Goal: Find specific fact: Find specific fact

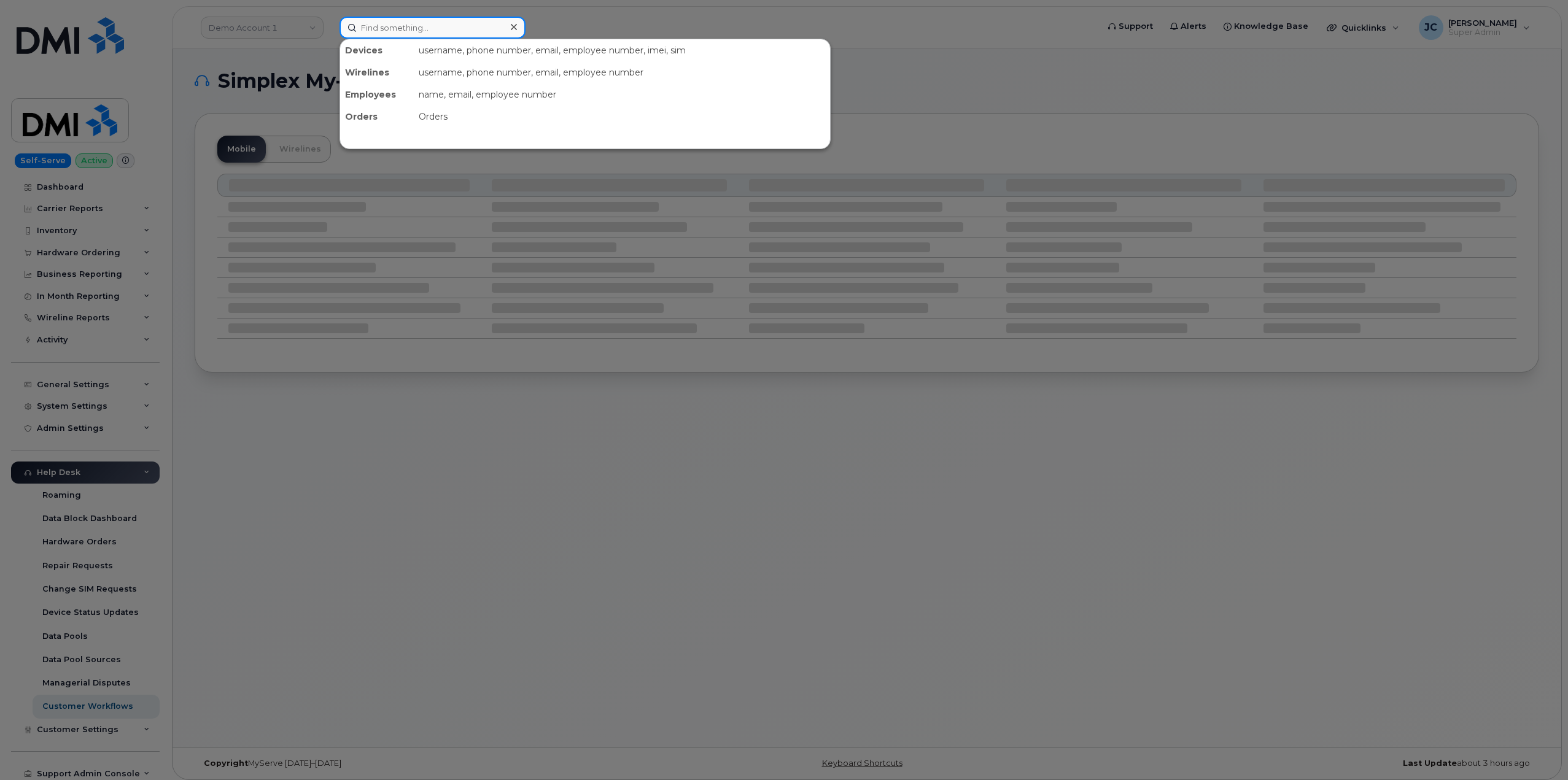
drag, startPoint x: 375, startPoint y: 31, endPoint x: 378, endPoint y: 17, distance: 14.3
click at [375, 29] on input at bounding box center [432, 28] width 186 height 22
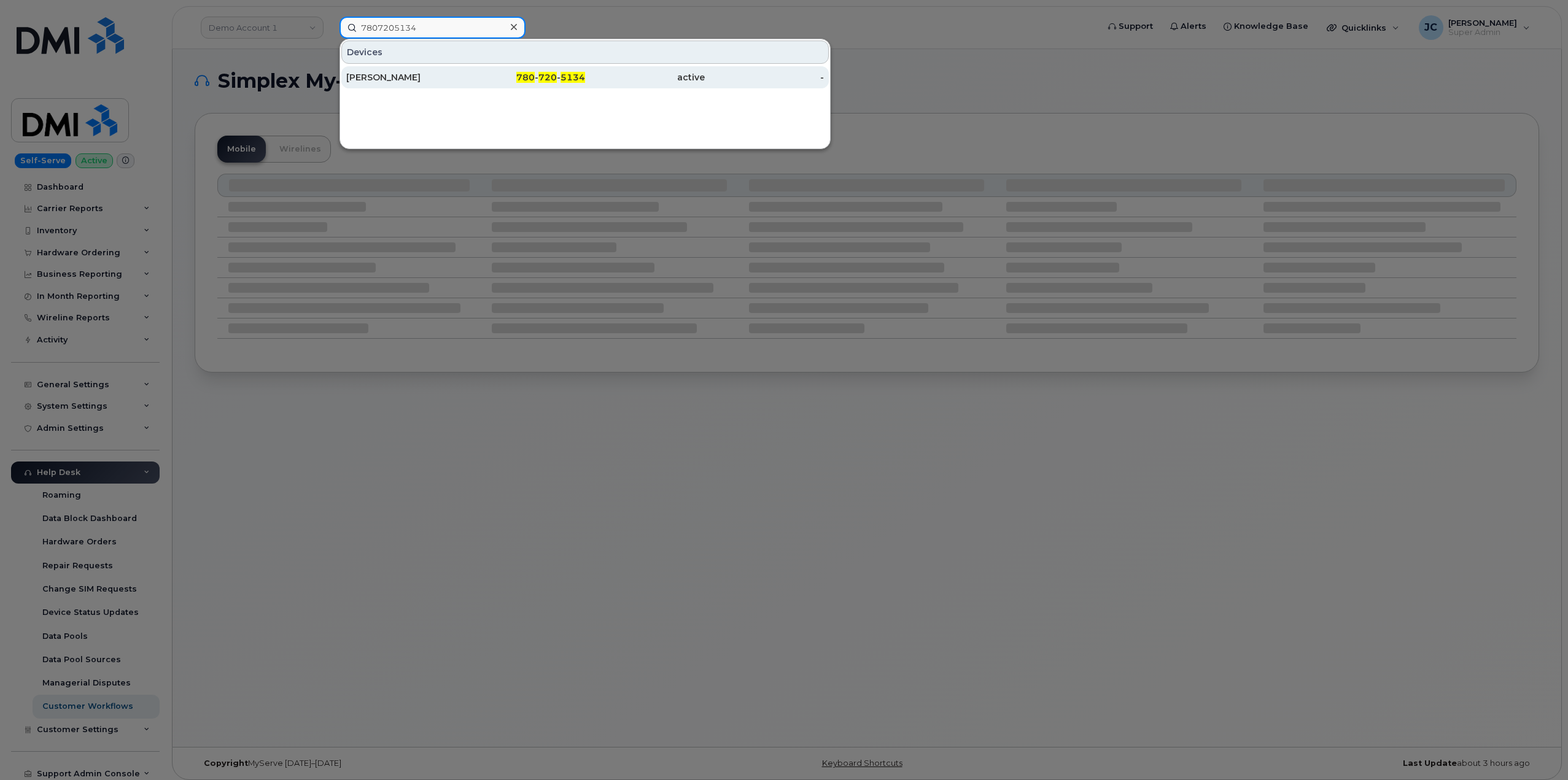
type input "7807205134"
click at [521, 79] on span "780" at bounding box center [525, 77] width 18 height 11
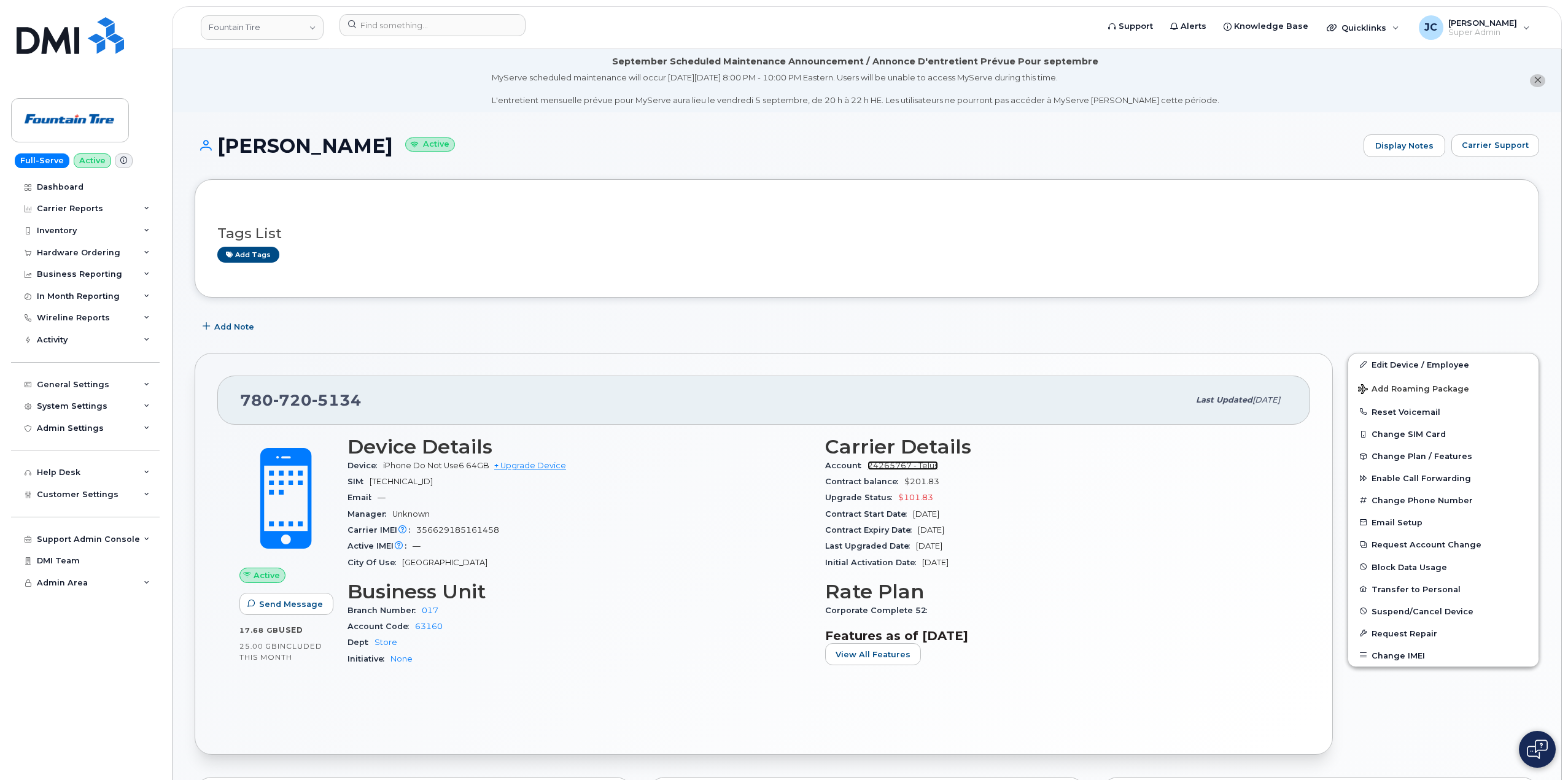
click at [927, 464] on link "24265767 - Telus" at bounding box center [903, 466] width 71 height 9
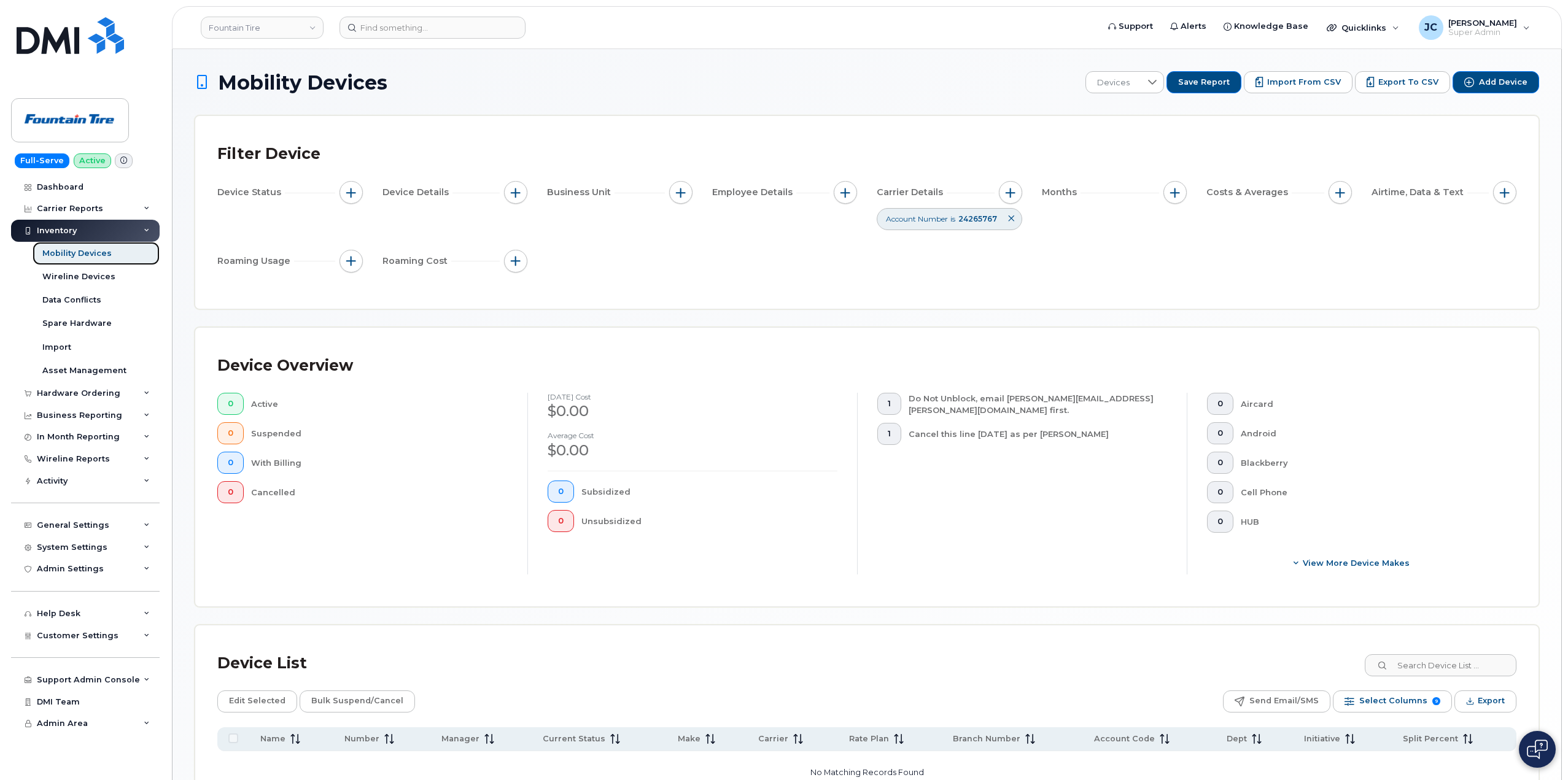
click at [80, 254] on div "Mobility Devices" at bounding box center [77, 253] width 70 height 11
click at [83, 253] on div "Mobility Devices" at bounding box center [77, 253] width 70 height 11
click at [67, 282] on link "Wireline Devices" at bounding box center [96, 276] width 127 height 23
click at [71, 274] on div "Wireline Devices" at bounding box center [78, 276] width 73 height 11
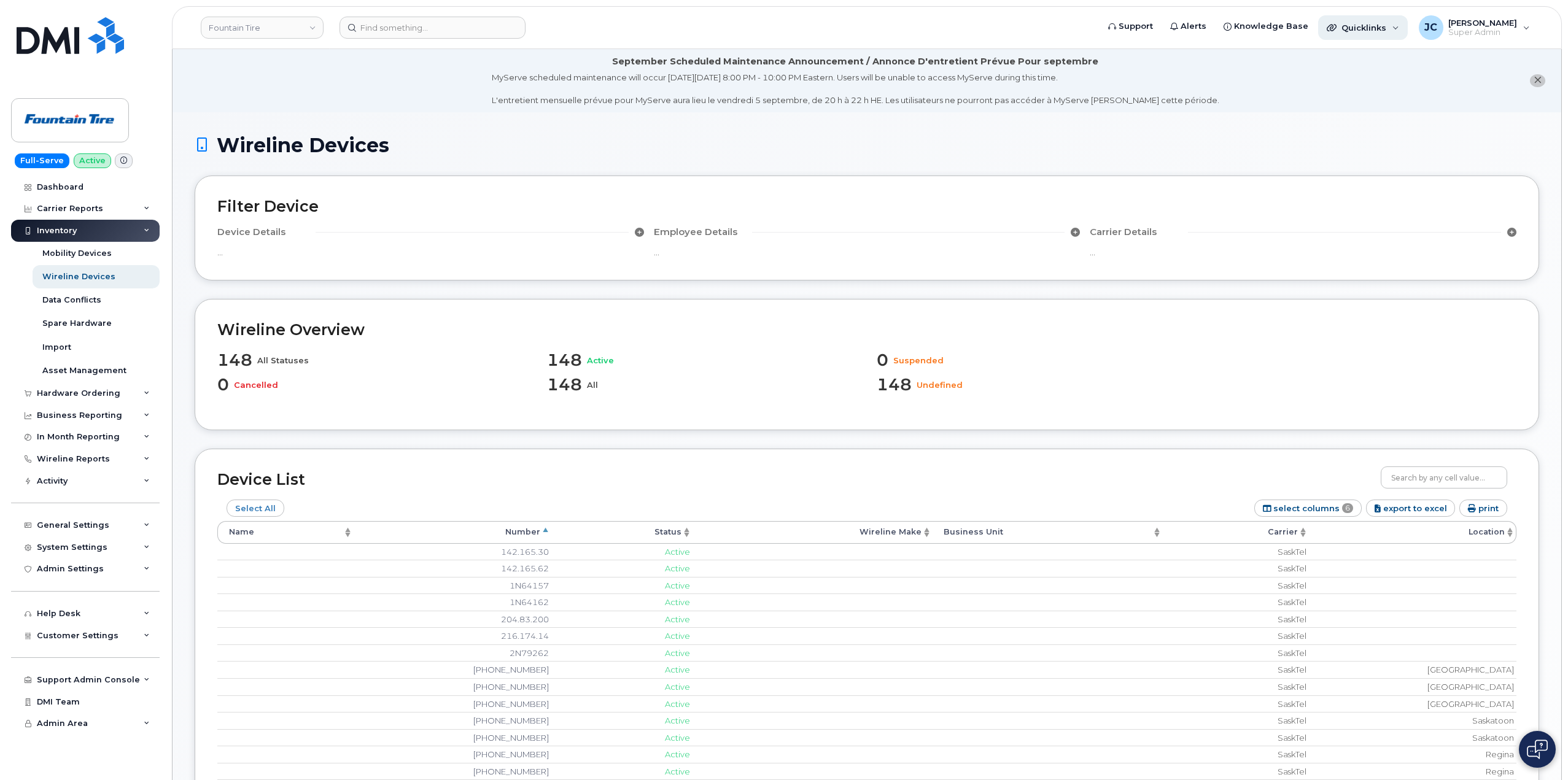
click at [1408, 29] on div "Quicklinks" at bounding box center [1363, 28] width 90 height 25
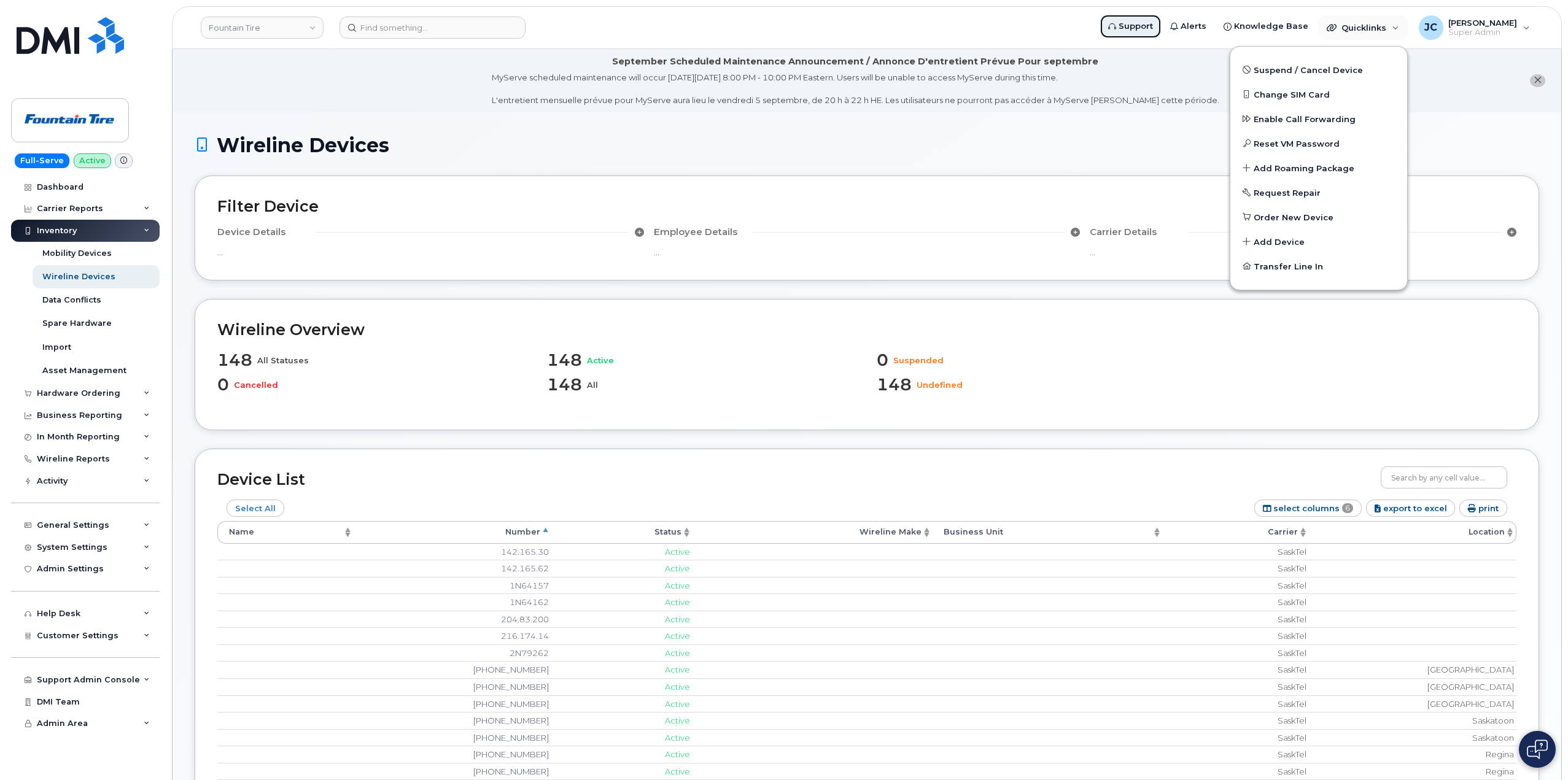
click at [1153, 25] on span "Support" at bounding box center [1136, 27] width 34 height 12
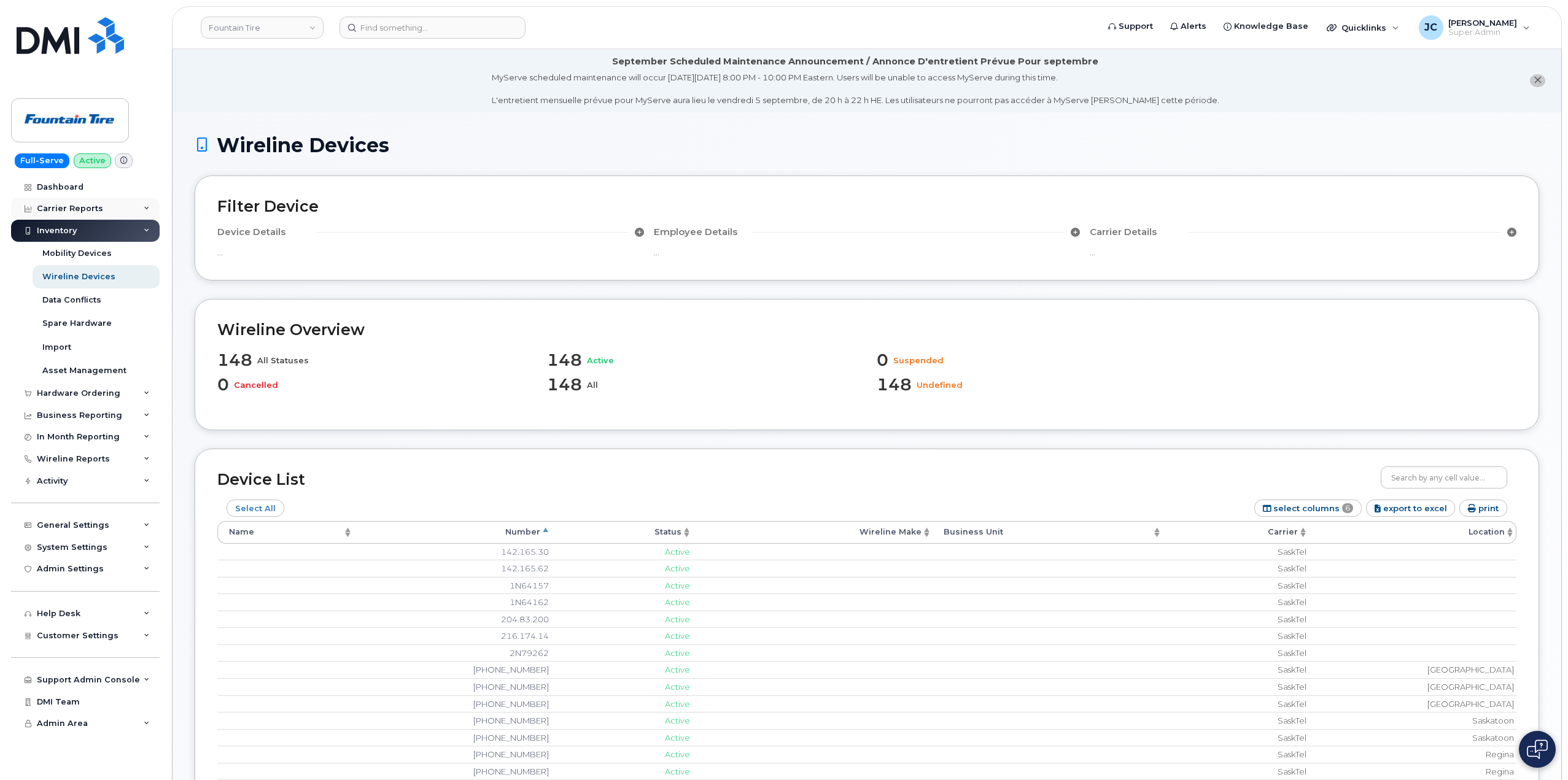
click at [151, 205] on div "Carrier Reports" at bounding box center [85, 209] width 149 height 22
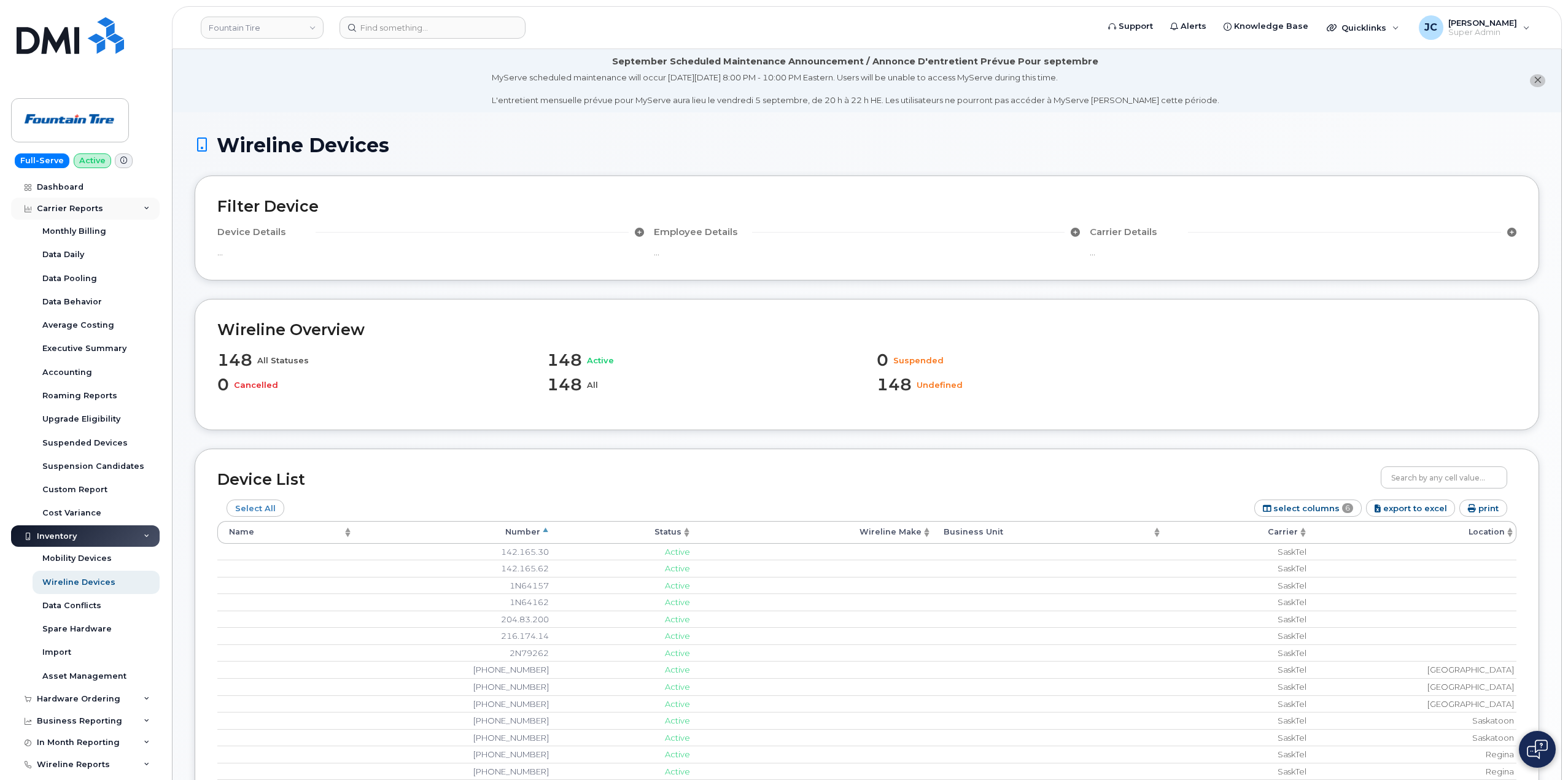
click at [144, 206] on icon at bounding box center [146, 208] width 6 height 6
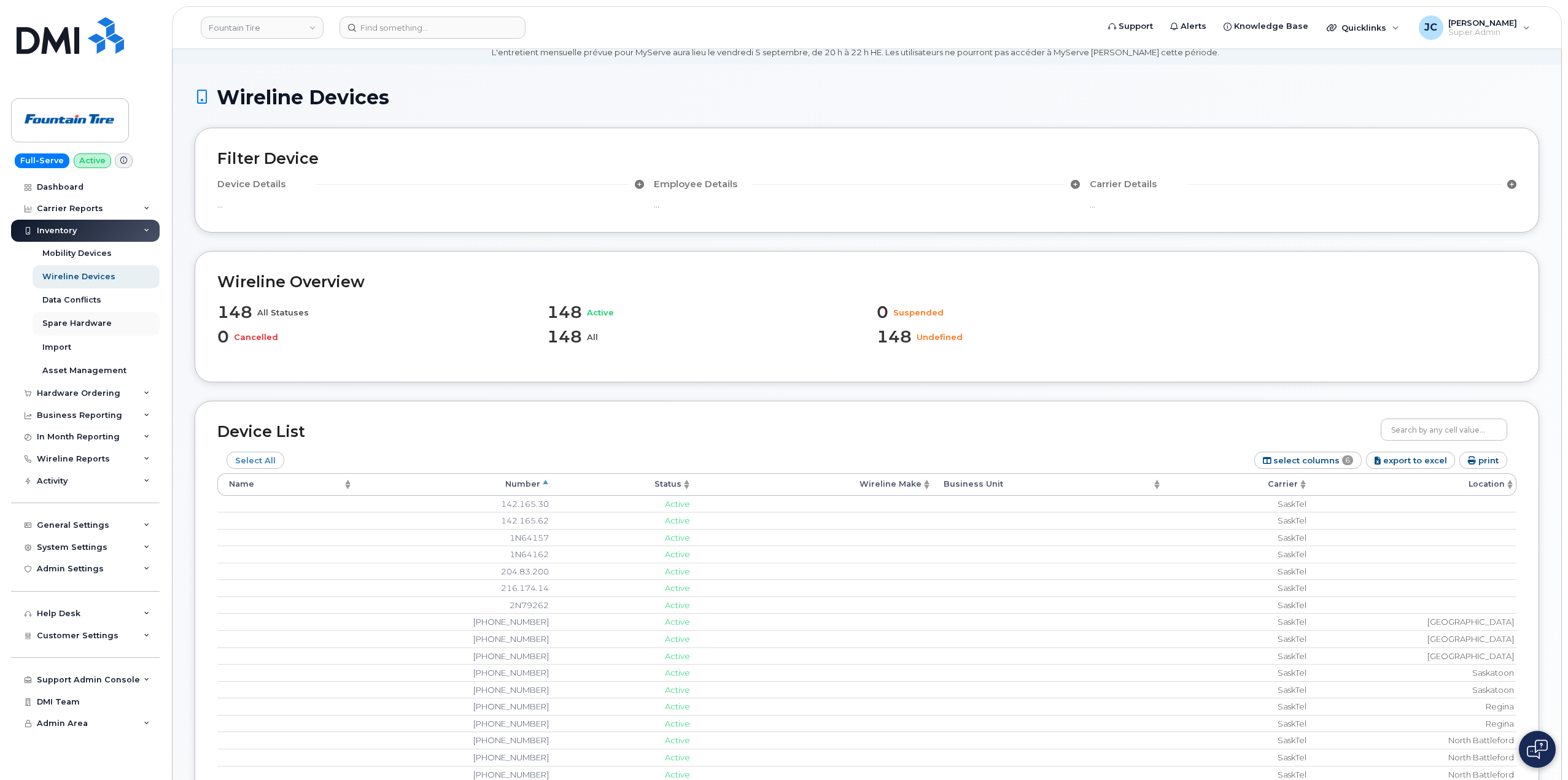
scroll to position [61, 0]
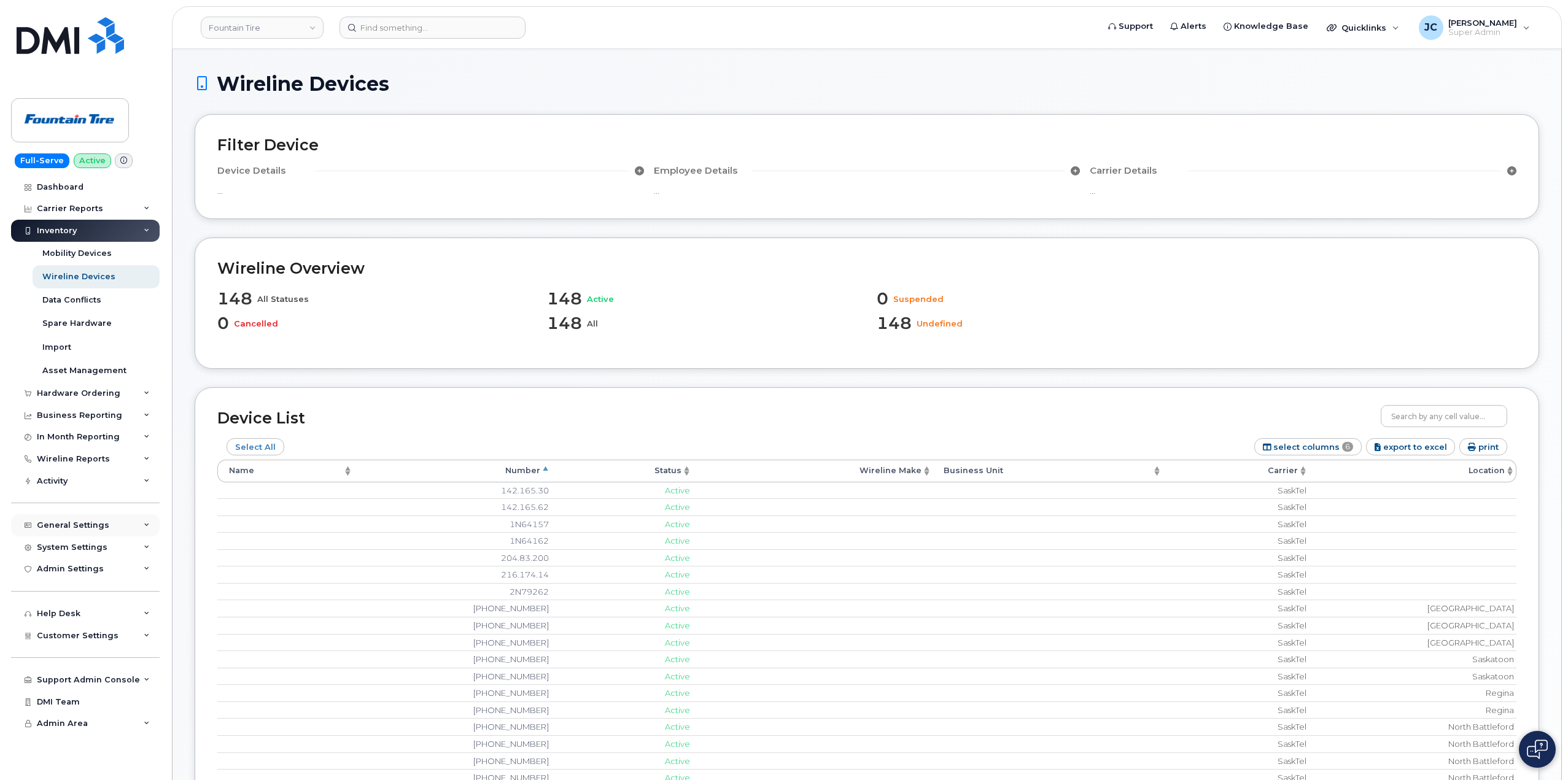
click at [149, 525] on icon at bounding box center [146, 525] width 6 height 6
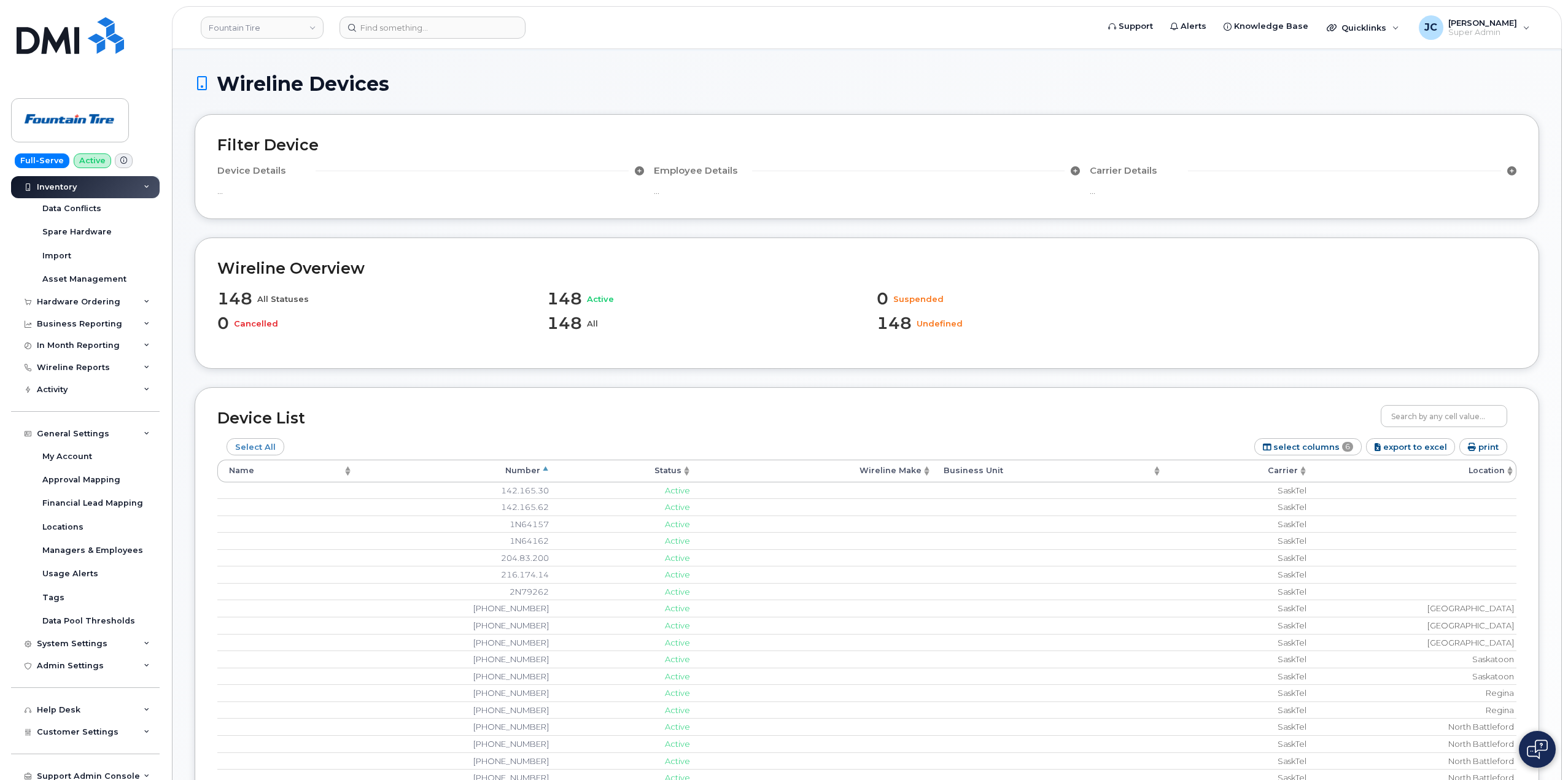
scroll to position [87, 0]
click at [84, 556] on div "Managers & Employees" at bounding box center [92, 555] width 101 height 11
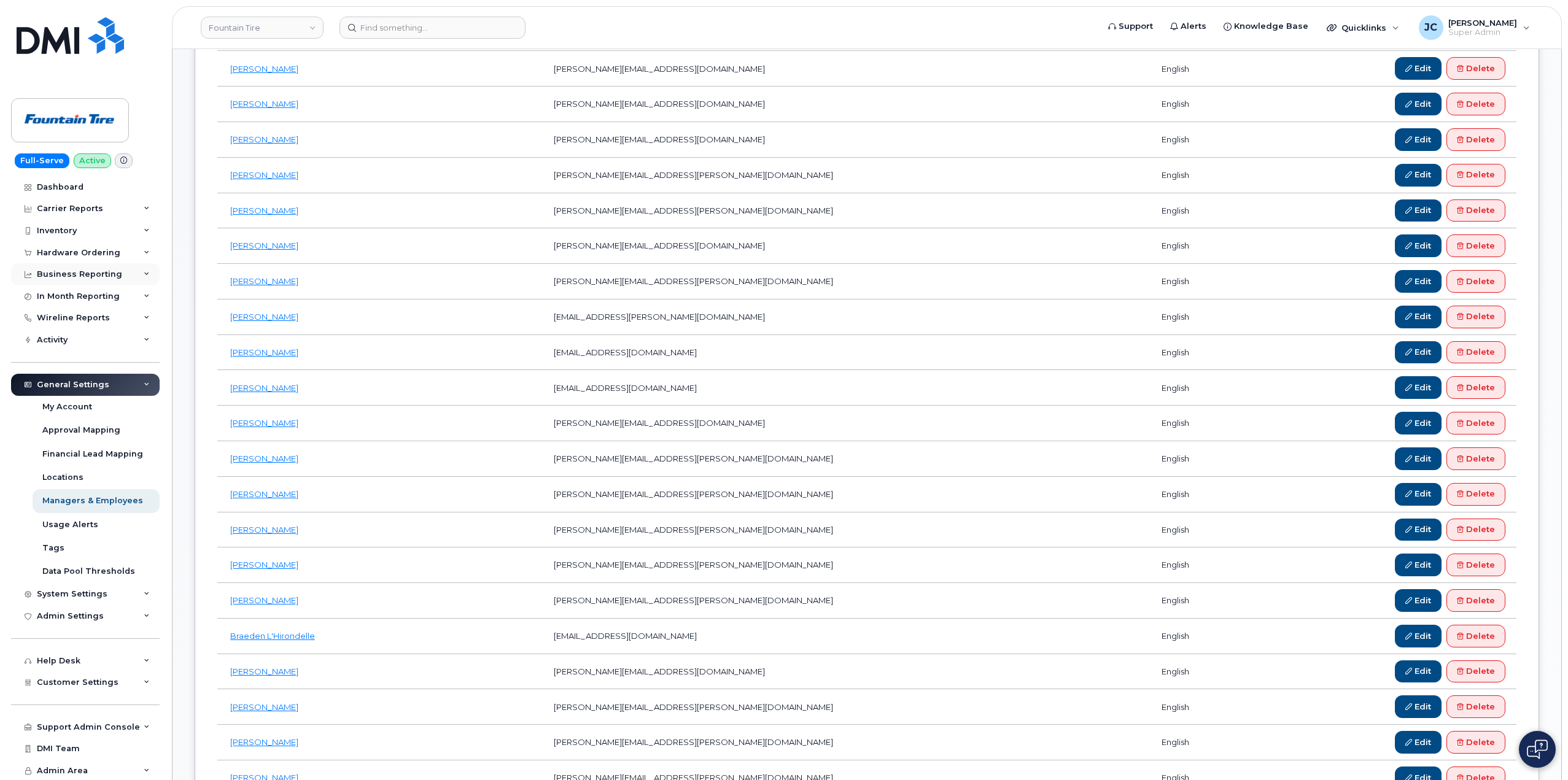
scroll to position [314, 0]
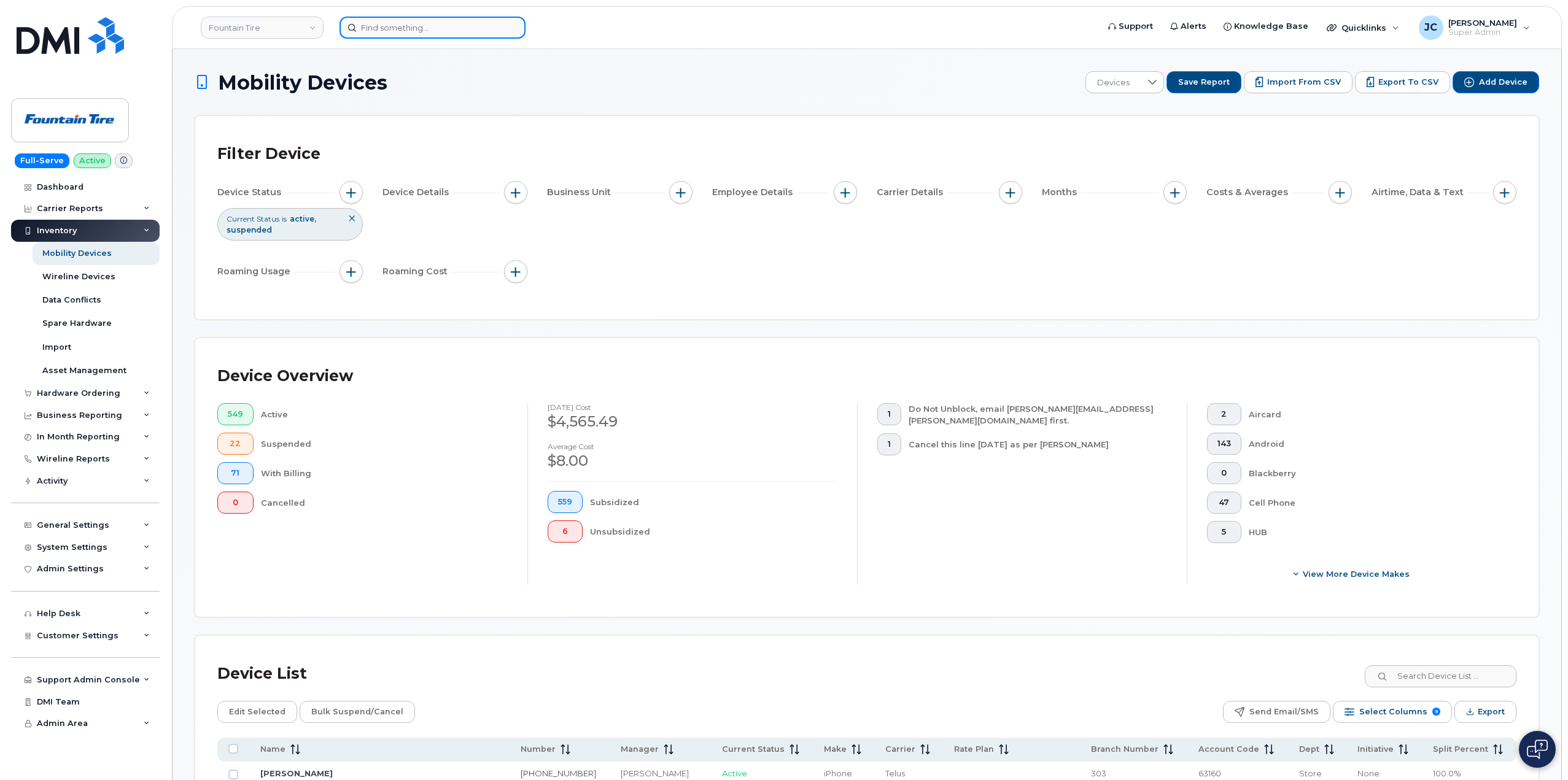
click at [398, 34] on input at bounding box center [432, 28] width 186 height 22
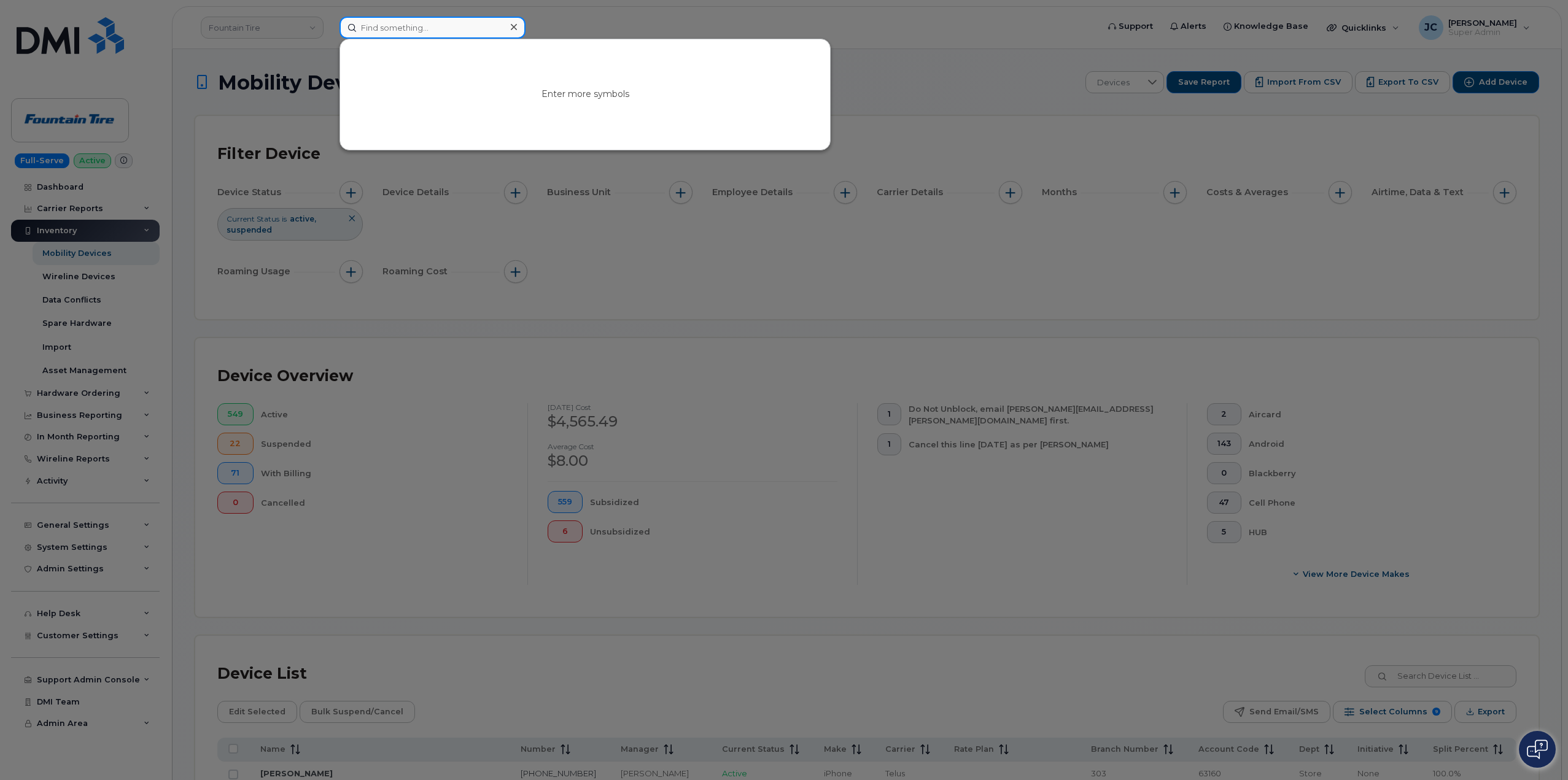
drag, startPoint x: 399, startPoint y: 18, endPoint x: 391, endPoint y: 27, distance: 12.0
click at [391, 27] on input at bounding box center [432, 28] width 186 height 22
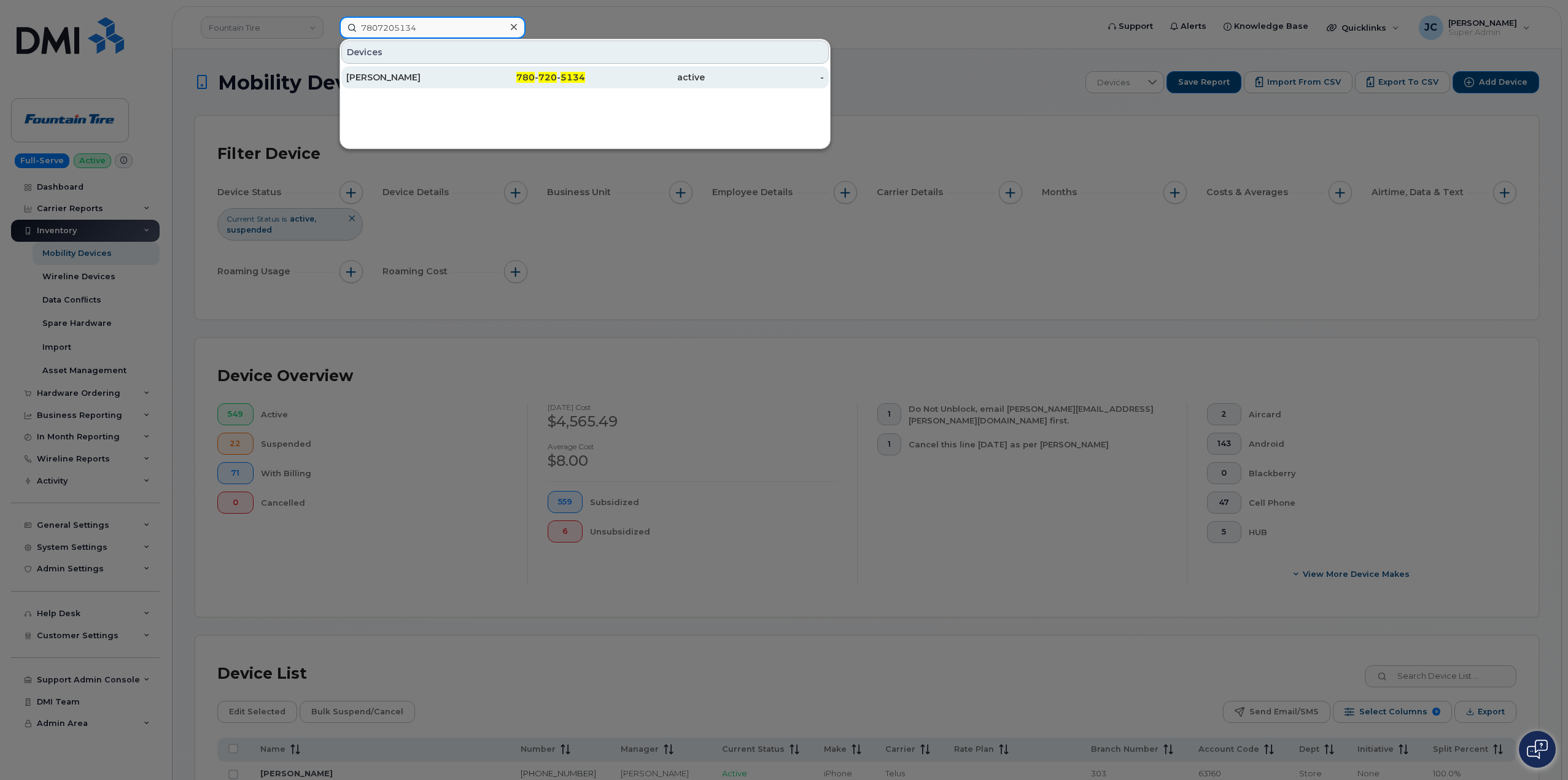
type input "7807205134"
click at [466, 80] on link "[PERSON_NAME] 780 - 720 - 5134 active -" at bounding box center [586, 77] width 487 height 22
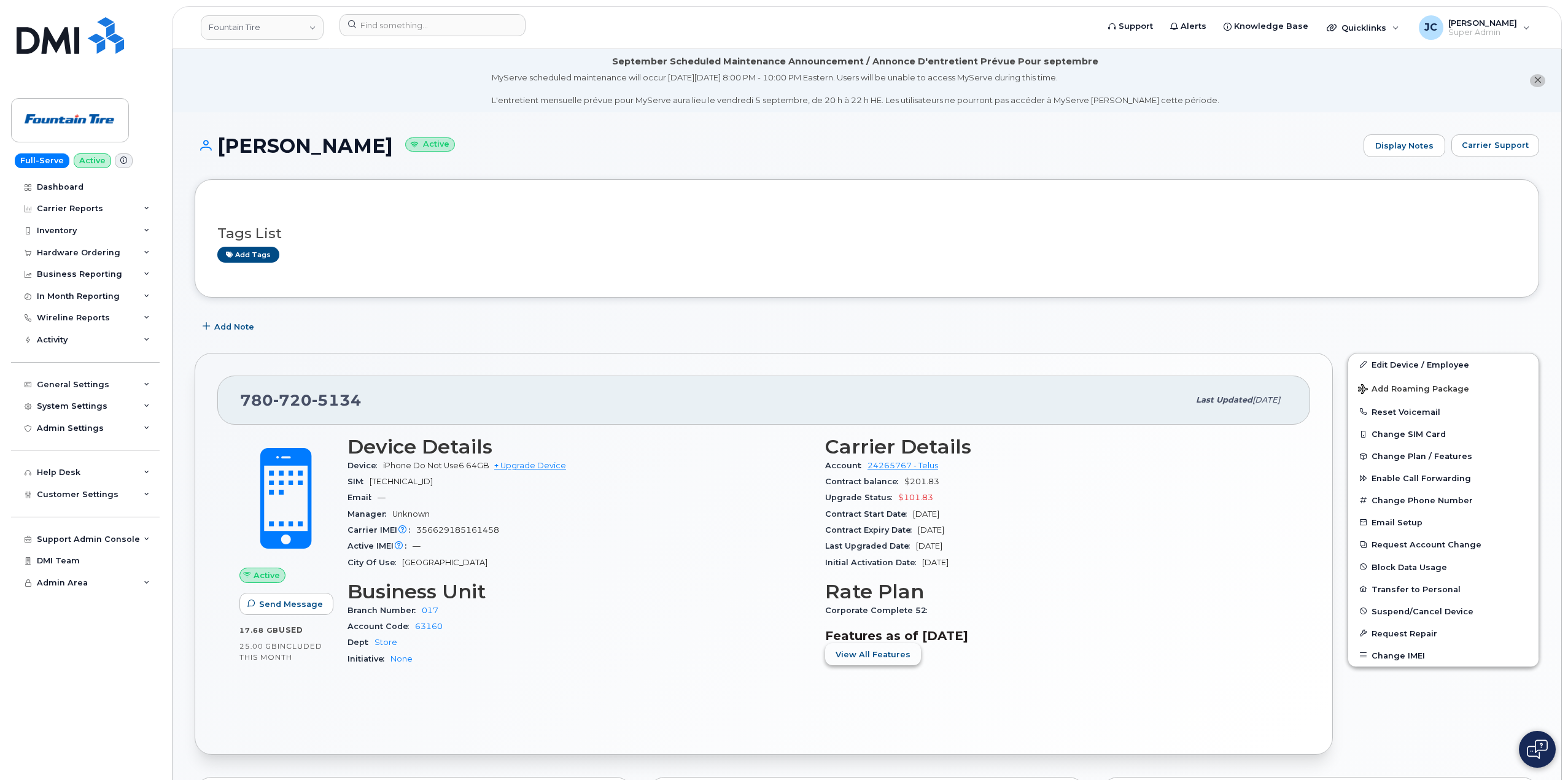
click at [852, 658] on span "View All Features" at bounding box center [873, 655] width 75 height 12
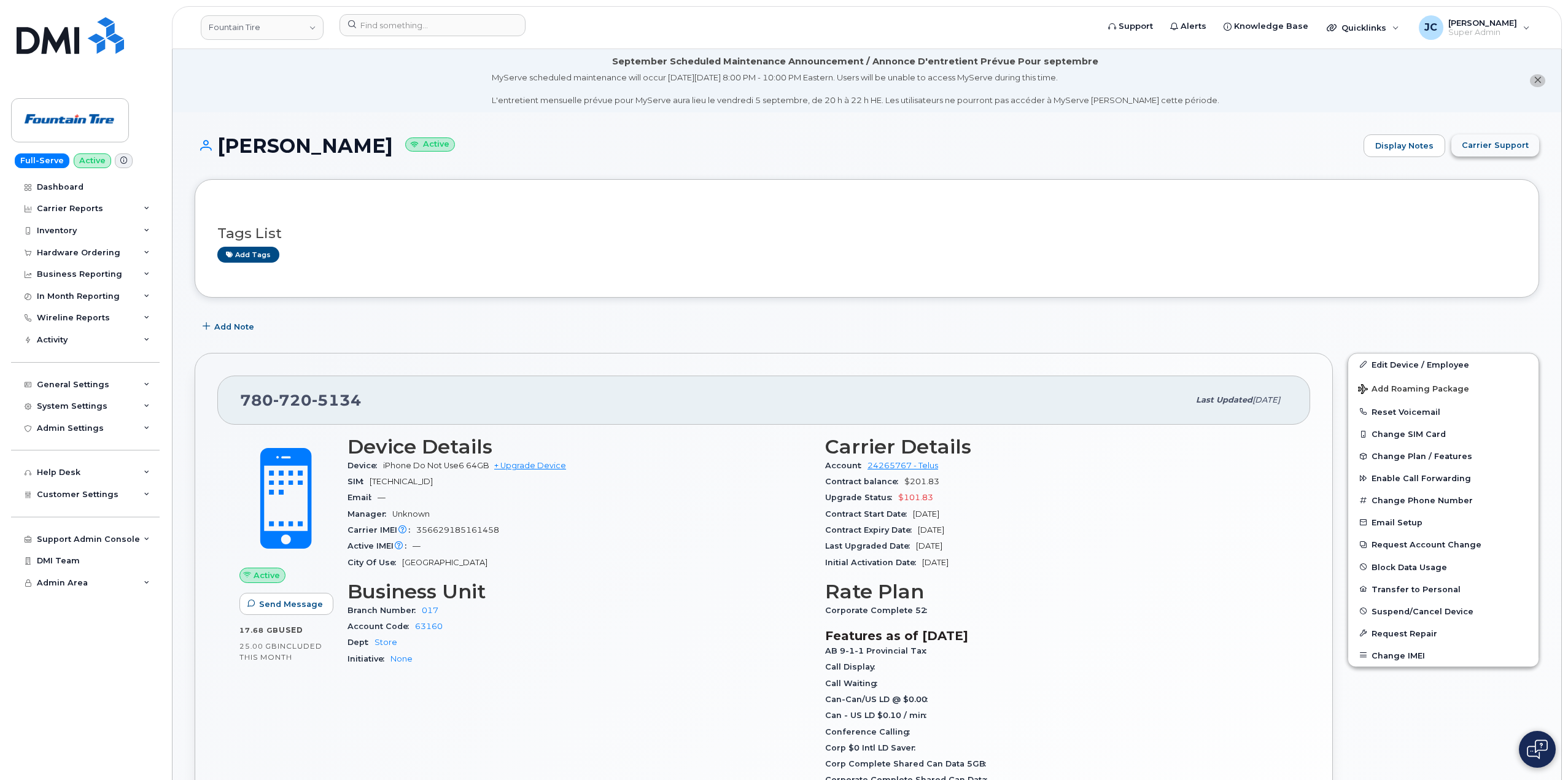
click at [1483, 146] on span "Carrier Support" at bounding box center [1496, 145] width 67 height 12
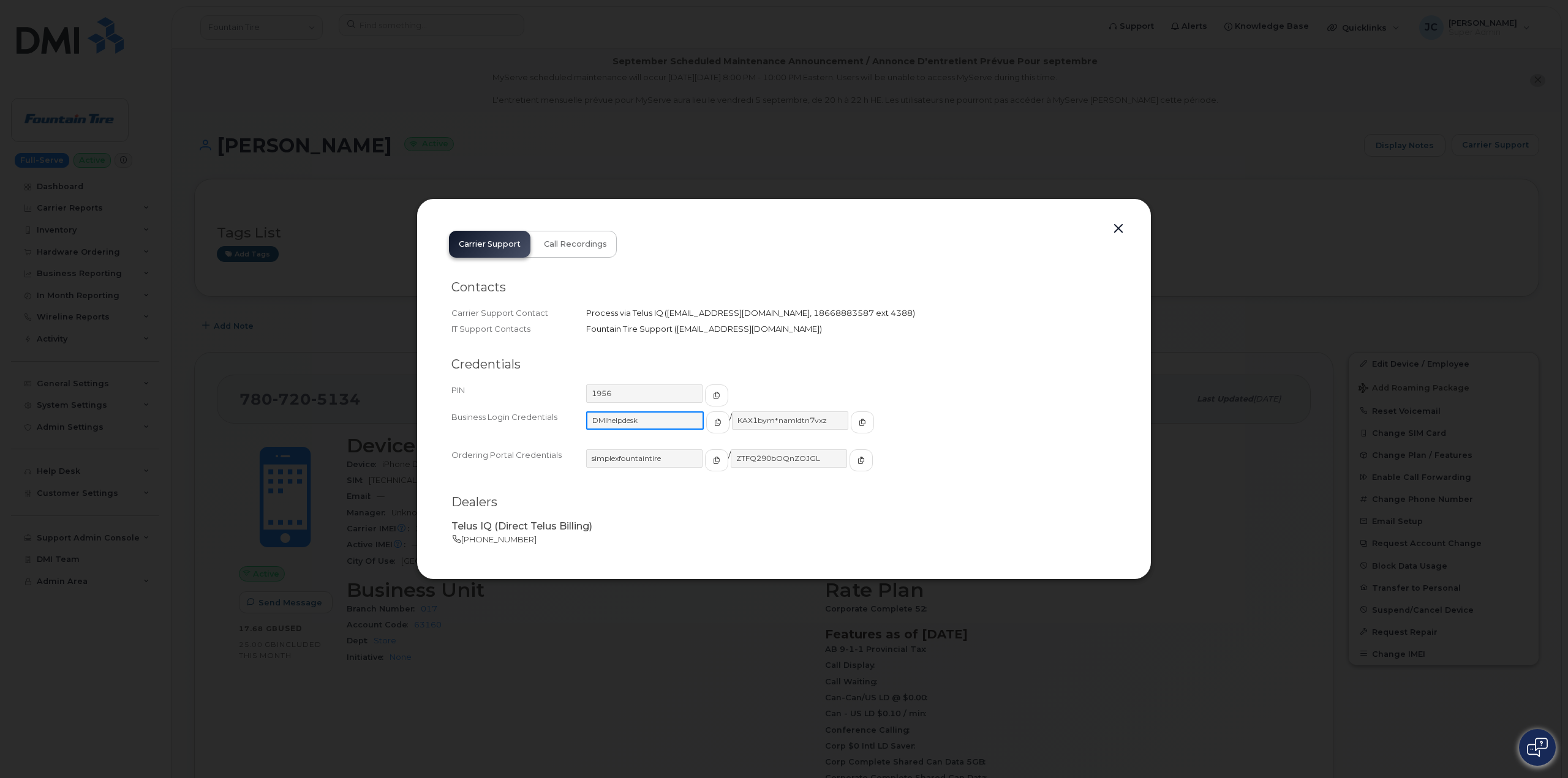
drag, startPoint x: 653, startPoint y: 419, endPoint x: 640, endPoint y: 421, distance: 13.2
click at [640, 421] on input "DMIhelpdesk" at bounding box center [644, 420] width 118 height 18
drag, startPoint x: 1121, startPoint y: 232, endPoint x: 234, endPoint y: 188, distance: 888.1
click at [294, 183] on div "Carrier Support Call Recordings Contacts Carrier Support Contact Process via Te…" at bounding box center [784, 389] width 1568 height 778
drag, startPoint x: 665, startPoint y: 425, endPoint x: 586, endPoint y: 420, distance: 79.2
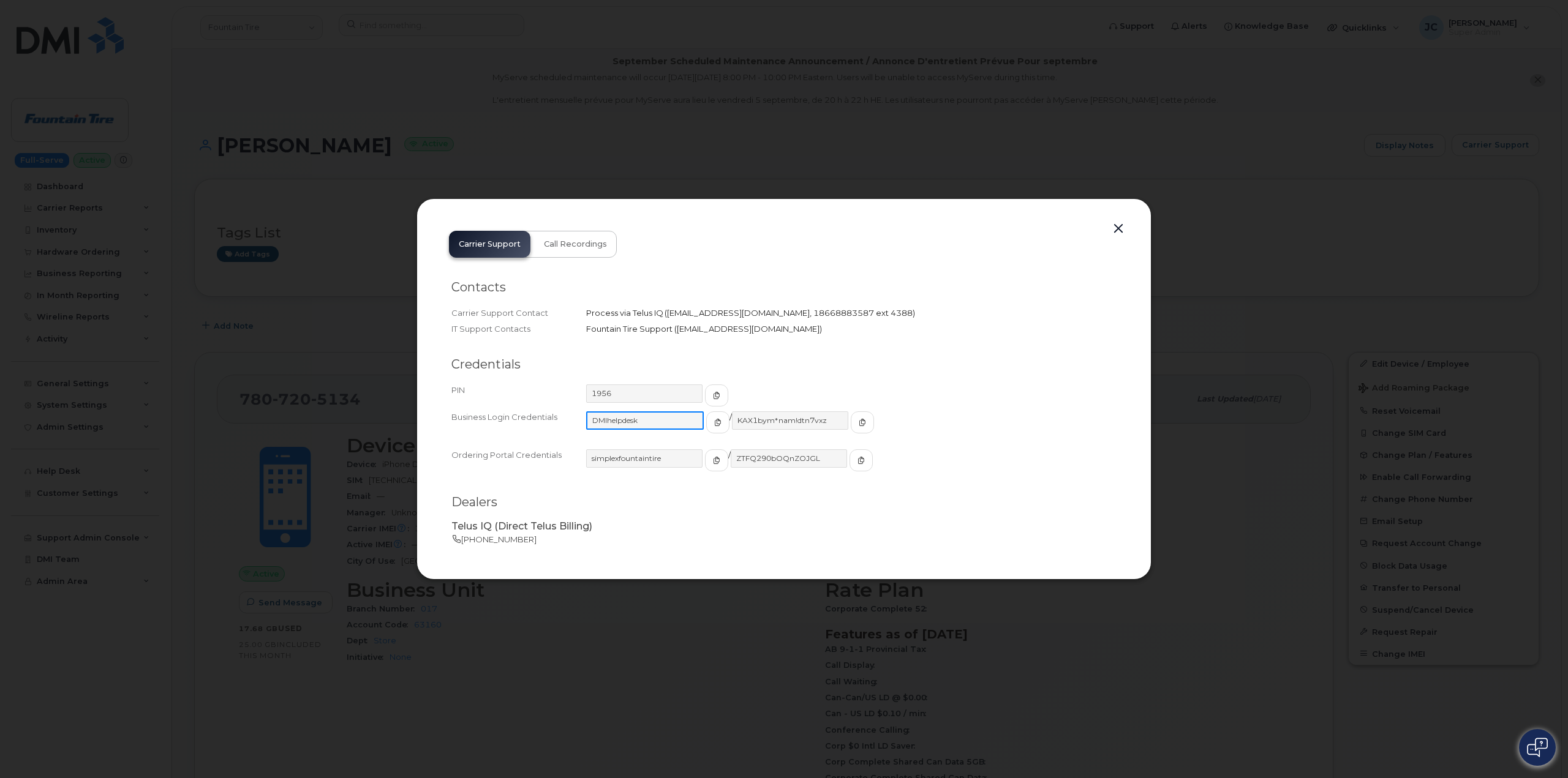
click at [582, 419] on div "Business Login Credentials DMIhelpdesk / KAX1bym*nam!dtn7vxz" at bounding box center [784, 428] width 665 height 38
drag, startPoint x: 720, startPoint y: 422, endPoint x: 805, endPoint y: 429, distance: 85.3
click at [830, 434] on div "KAX1bym*nam!dtn7vxz" at bounding box center [802, 428] width 143 height 33
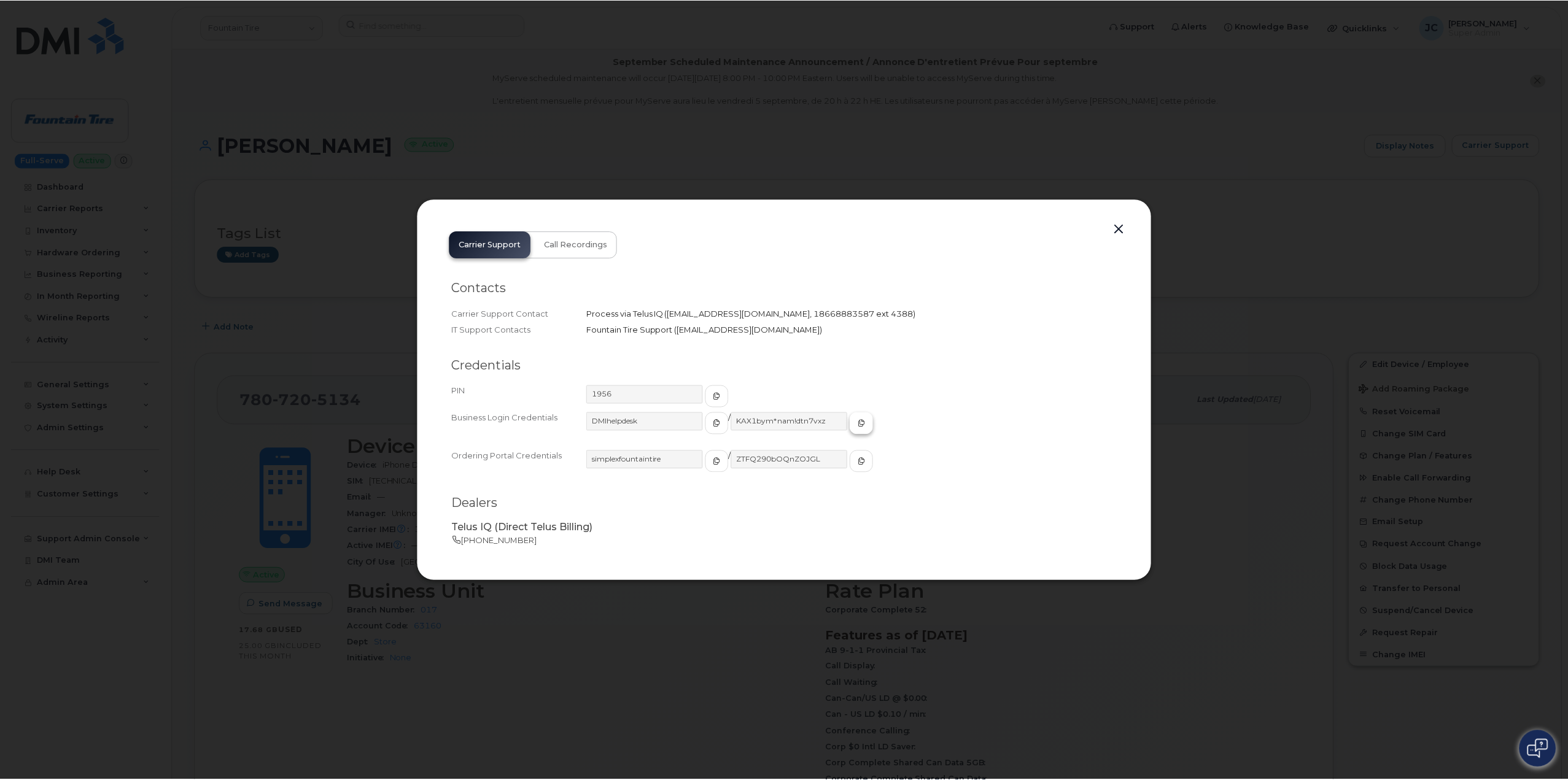
scroll to position [0, 0]
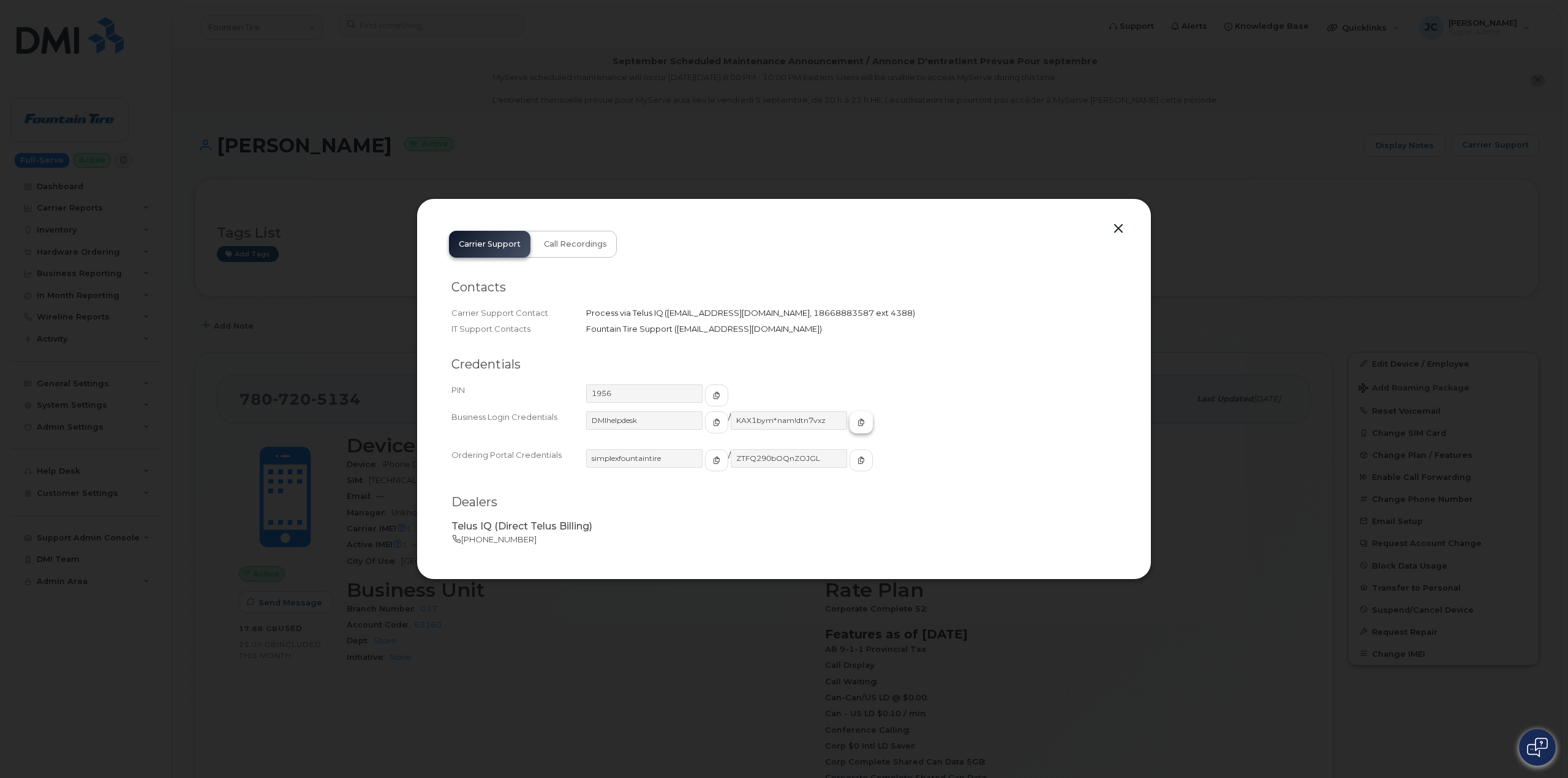
click at [849, 416] on button "button" at bounding box center [860, 422] width 23 height 22
drag, startPoint x: 1118, startPoint y: 228, endPoint x: 1041, endPoint y: 198, distance: 82.6
click at [1118, 228] on button "button" at bounding box center [1118, 229] width 18 height 17
